Goal: Transaction & Acquisition: Book appointment/travel/reservation

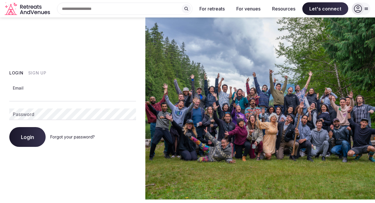
click at [43, 98] on input "Email" at bounding box center [72, 96] width 127 height 12
type input "**********"
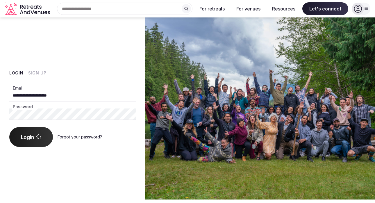
click at [32, 140] on div "Login Forgot your password?" at bounding box center [72, 137] width 127 height 20
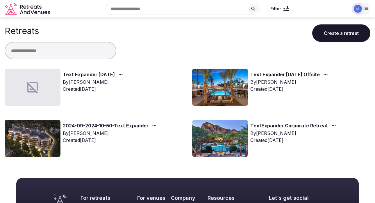
click at [91, 75] on link "Text Expander February 2026" at bounding box center [89, 75] width 52 height 8
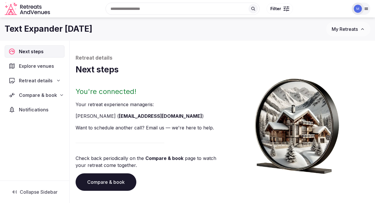
click at [55, 92] on span "Compare & book" at bounding box center [38, 95] width 38 height 7
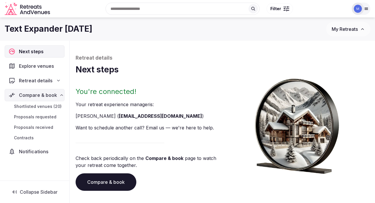
click at [42, 103] on link "Shortlisted venues (20)" at bounding box center [35, 106] width 60 height 8
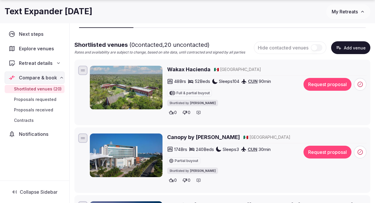
scroll to position [53, 0]
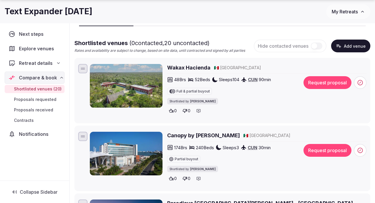
click at [182, 68] on h2 "Wakax Hacienda" at bounding box center [188, 67] width 43 height 7
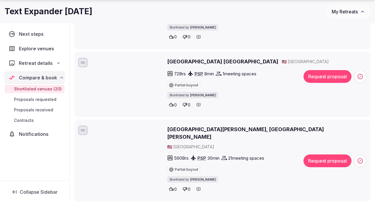
scroll to position [1098, 0]
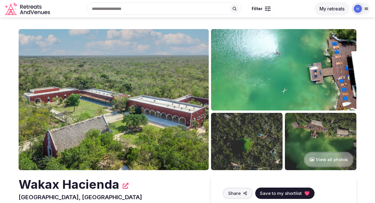
click at [176, 120] on img at bounding box center [114, 99] width 190 height 141
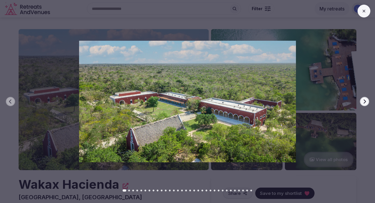
click at [362, 101] on button "Next slide" at bounding box center [364, 101] width 9 height 9
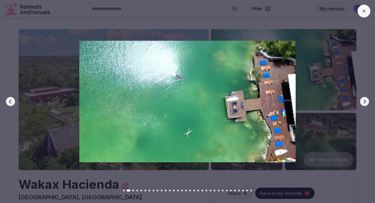
click at [363, 102] on icon "button" at bounding box center [365, 101] width 5 height 5
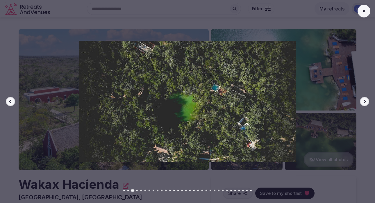
click at [364, 103] on icon "button" at bounding box center [365, 101] width 5 height 5
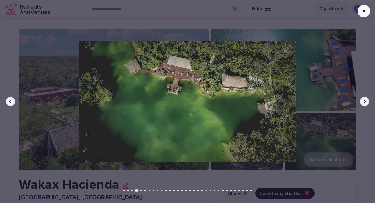
click at [364, 103] on icon "button" at bounding box center [365, 101] width 5 height 5
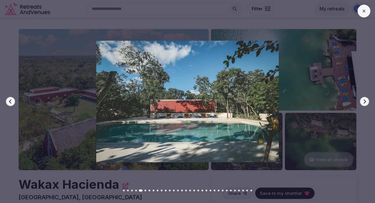
click at [364, 103] on icon "button" at bounding box center [365, 101] width 5 height 5
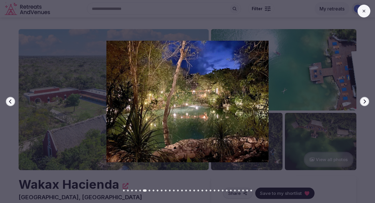
click at [364, 103] on icon "button" at bounding box center [365, 101] width 5 height 5
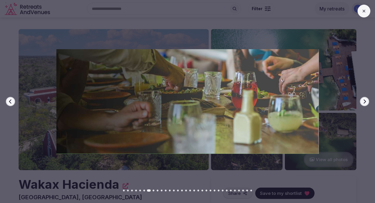
click at [364, 103] on icon "button" at bounding box center [365, 101] width 5 height 5
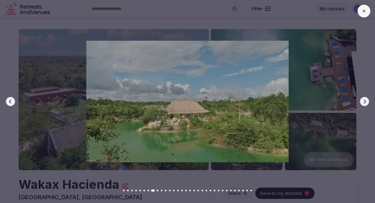
click at [364, 103] on icon "button" at bounding box center [365, 101] width 5 height 5
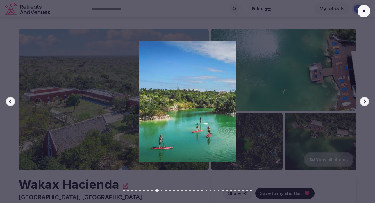
click at [364, 103] on icon "button" at bounding box center [365, 101] width 5 height 5
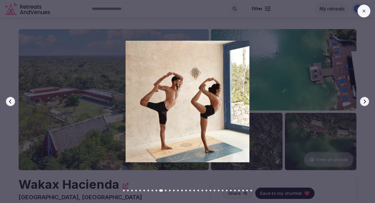
click at [364, 103] on icon "button" at bounding box center [365, 101] width 5 height 5
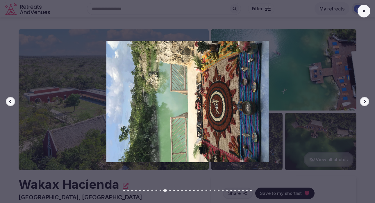
click at [364, 103] on icon "button" at bounding box center [365, 101] width 5 height 5
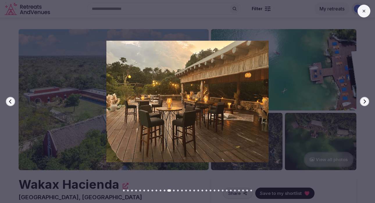
click at [364, 103] on icon "button" at bounding box center [365, 101] width 5 height 5
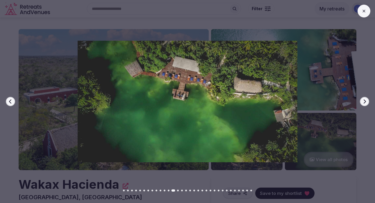
click at [364, 103] on icon "button" at bounding box center [365, 101] width 5 height 5
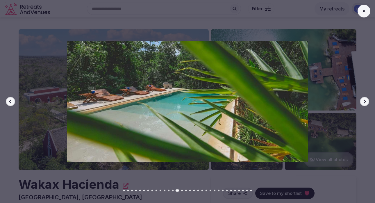
click at [364, 103] on icon "button" at bounding box center [365, 101] width 5 height 5
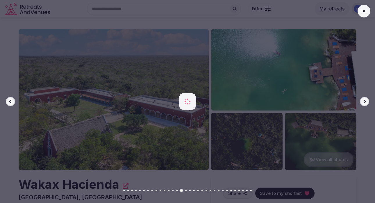
click at [364, 103] on icon "button" at bounding box center [365, 101] width 5 height 5
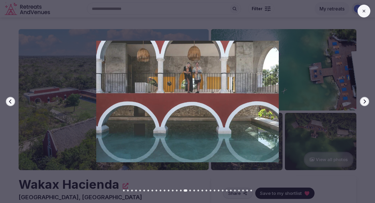
drag, startPoint x: 364, startPoint y: 15, endPoint x: 336, endPoint y: 22, distance: 28.2
click at [364, 15] on button at bounding box center [364, 11] width 13 height 13
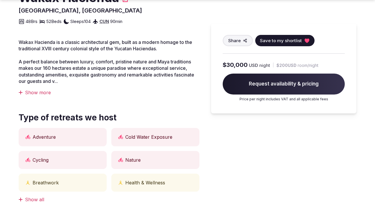
scroll to position [188, 0]
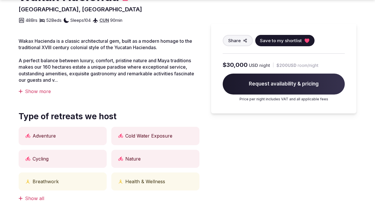
click at [39, 91] on div "Show more" at bounding box center [109, 91] width 181 height 6
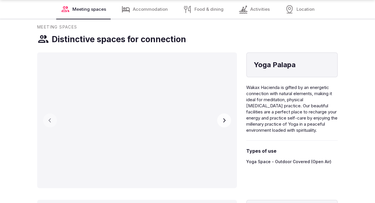
scroll to position [666, 0]
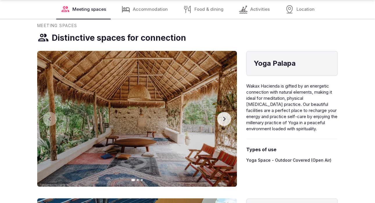
click at [227, 117] on button "Next slide" at bounding box center [224, 119] width 14 height 14
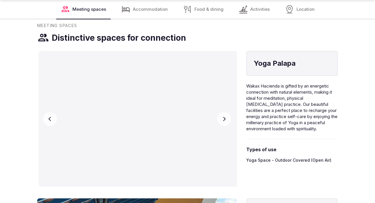
click at [227, 117] on button "Next slide" at bounding box center [224, 119] width 14 height 14
click at [153, 14] on div "Accommodation" at bounding box center [145, 9] width 56 height 19
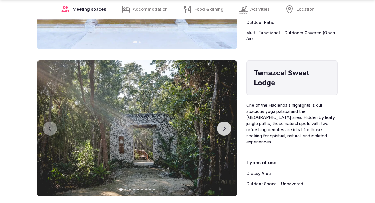
scroll to position [1407, 0]
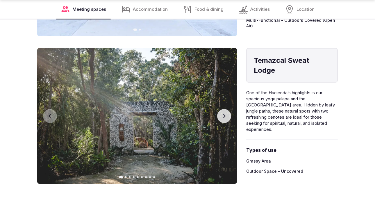
click at [225, 117] on icon "button" at bounding box center [225, 116] width 2 height 4
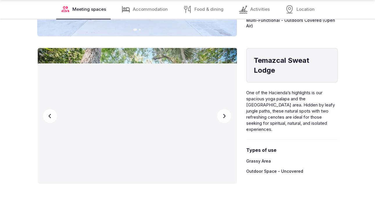
click at [225, 117] on icon "button" at bounding box center [225, 116] width 2 height 4
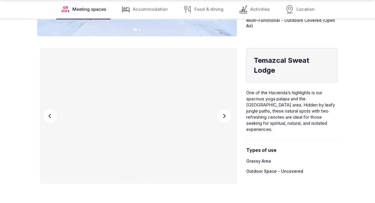
click at [225, 117] on icon "button" at bounding box center [225, 116] width 2 height 4
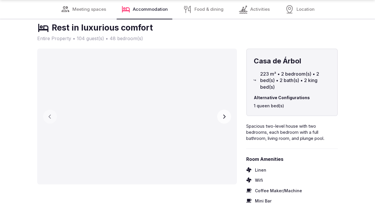
scroll to position [1598, 0]
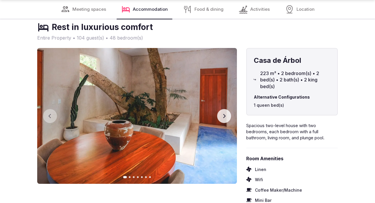
click at [225, 117] on icon "button" at bounding box center [225, 116] width 2 height 4
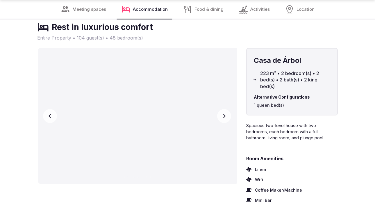
click at [225, 117] on icon "button" at bounding box center [225, 116] width 2 height 4
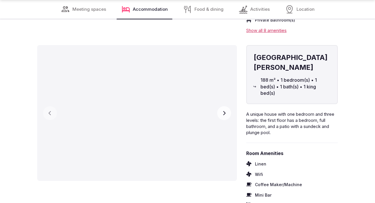
scroll to position [1799, 0]
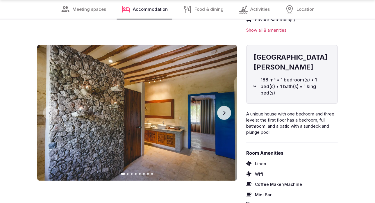
click at [225, 111] on icon "button" at bounding box center [224, 113] width 5 height 5
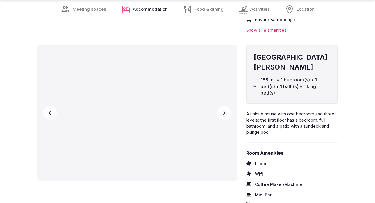
click at [225, 111] on icon "button" at bounding box center [224, 113] width 5 height 5
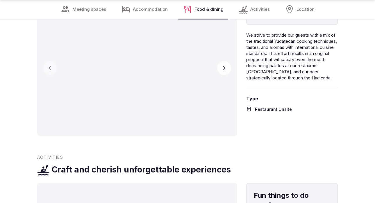
scroll to position [2110, 0]
